Goal: Check status: Check status

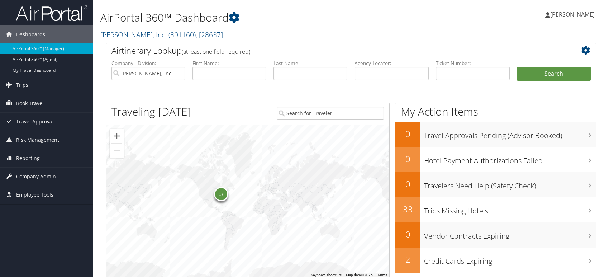
click at [377, 71] on input "text" at bounding box center [392, 73] width 74 height 13
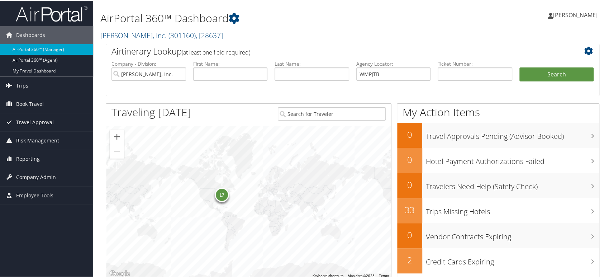
type input "WMPJTB"
click at [178, 73] on input "Ducommun, Inc." at bounding box center [149, 73] width 75 height 13
click at [565, 71] on button "Search" at bounding box center [557, 74] width 75 height 14
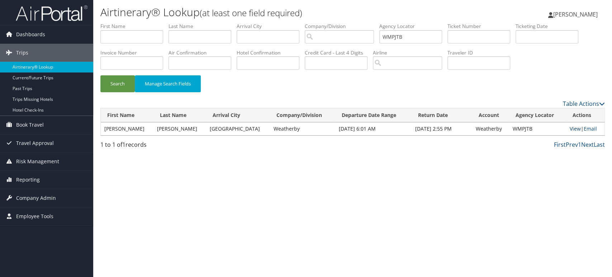
click at [570, 128] on link "View" at bounding box center [575, 128] width 11 height 7
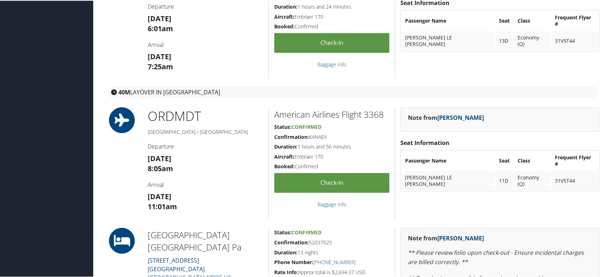
scroll to position [119, 0]
